Goal: Information Seeking & Learning: Check status

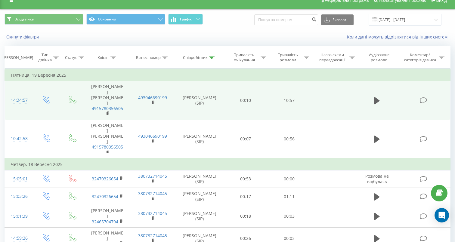
scroll to position [4, 0]
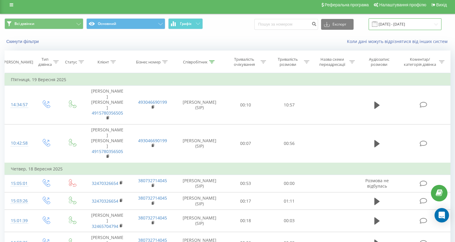
click at [413, 24] on input "[DATE] - [DATE]" at bounding box center [405, 24] width 73 height 12
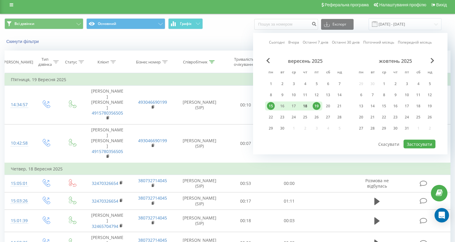
click at [307, 106] on div "18" at bounding box center [305, 106] width 8 height 8
click at [298, 106] on div "17" at bounding box center [293, 106] width 11 height 9
click at [424, 142] on button "Застосувати" at bounding box center [420, 144] width 32 height 9
type input "[DATE] - [DATE]"
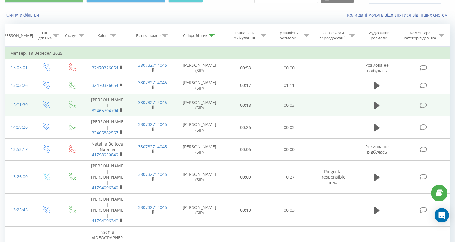
scroll to position [32, 0]
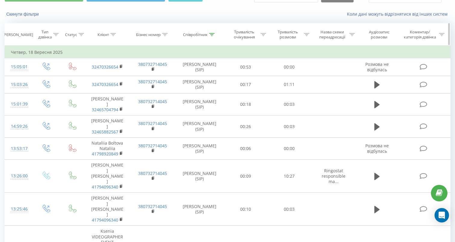
click at [307, 36] on icon at bounding box center [306, 34] width 5 height 3
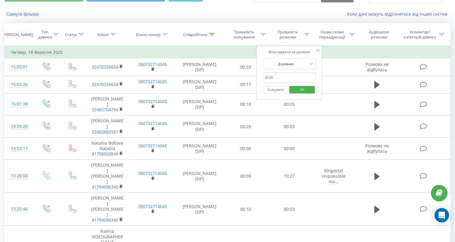
click at [278, 79] on input "text" at bounding box center [289, 78] width 53 height 11
type input "01:00"
click at [302, 86] on span "OK" at bounding box center [302, 89] width 17 height 9
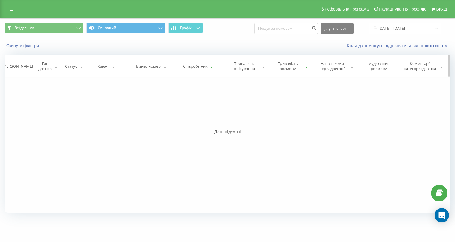
click at [307, 66] on icon at bounding box center [306, 66] width 5 height 3
click at [292, 116] on div "Скасувати OK" at bounding box center [289, 122] width 53 height 14
click at [284, 109] on input "01:00" at bounding box center [289, 109] width 53 height 11
click at [281, 122] on button "Скасувати" at bounding box center [276, 122] width 26 height 8
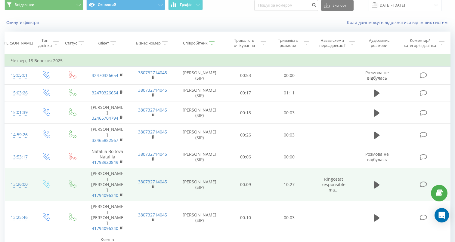
scroll to position [18, 0]
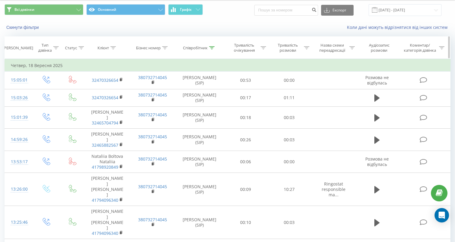
click at [307, 48] on icon at bounding box center [306, 47] width 5 height 3
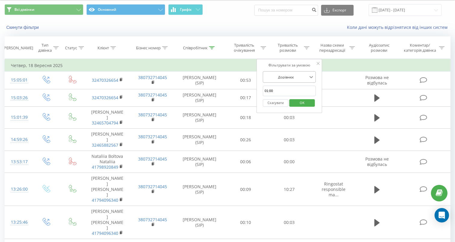
click at [309, 77] on icon at bounding box center [311, 77] width 6 height 6
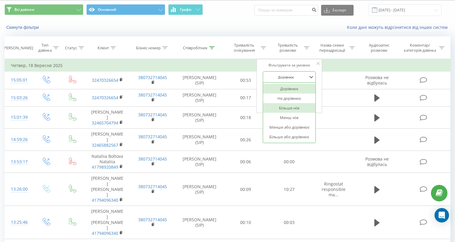
click at [296, 106] on div "Більше ніж" at bounding box center [289, 108] width 52 height 10
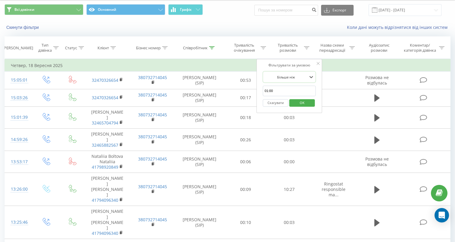
click at [285, 91] on input "01:00" at bounding box center [289, 91] width 53 height 11
type input "01:00"
click at [308, 106] on span "OK" at bounding box center [302, 102] width 17 height 9
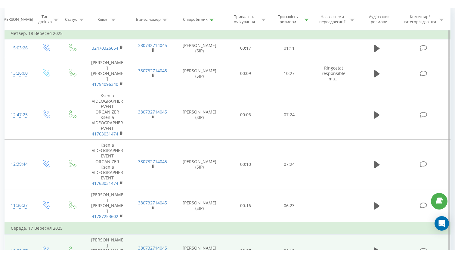
scroll to position [57, 0]
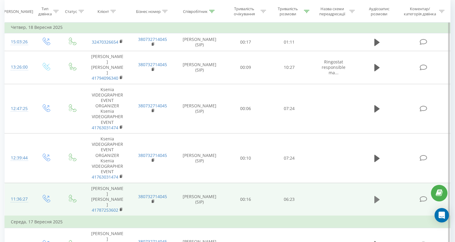
click at [377, 196] on icon at bounding box center [377, 200] width 5 height 8
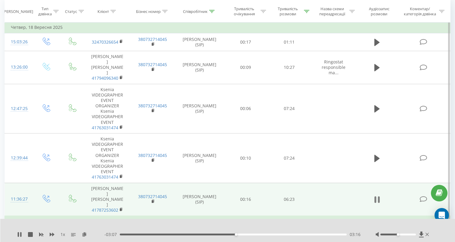
click at [377, 196] on icon at bounding box center [377, 200] width 5 height 8
